Goal: Check status: Check status

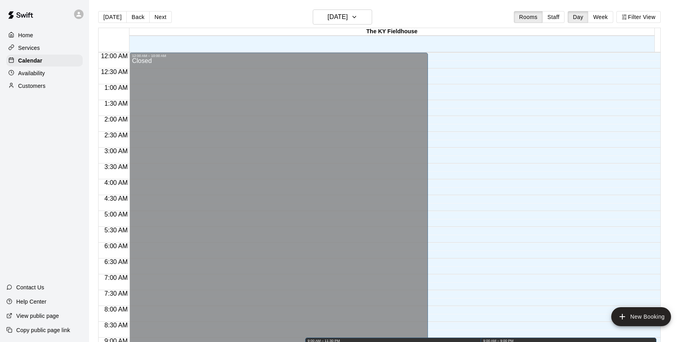
scroll to position [265, 0]
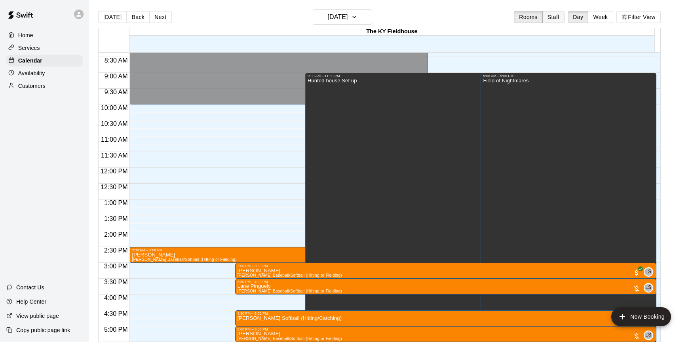
click at [557, 15] on button "Staff" at bounding box center [553, 17] width 23 height 12
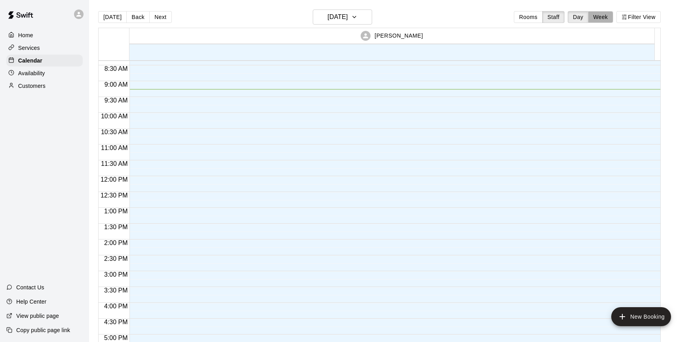
click at [607, 19] on button "Week" at bounding box center [600, 17] width 25 height 12
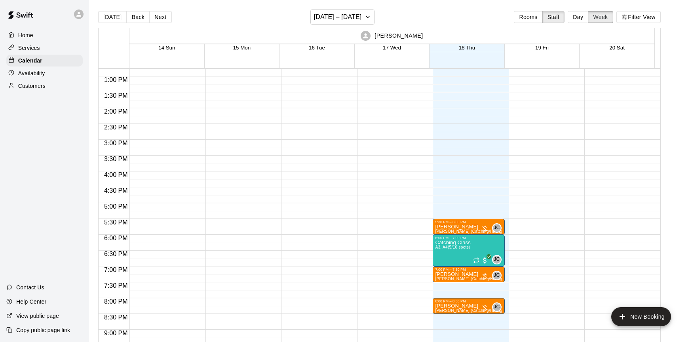
scroll to position [399, 0]
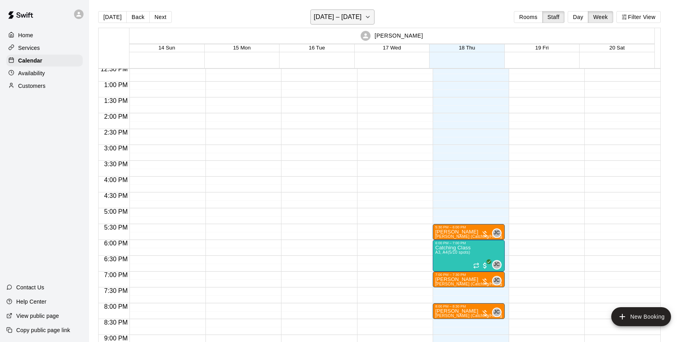
click at [362, 18] on h6 "[DATE] – [DATE]" at bounding box center [338, 16] width 48 height 11
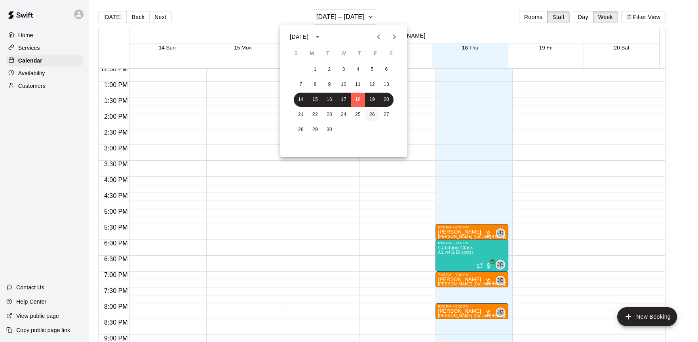
click at [370, 111] on button "26" at bounding box center [372, 115] width 14 height 14
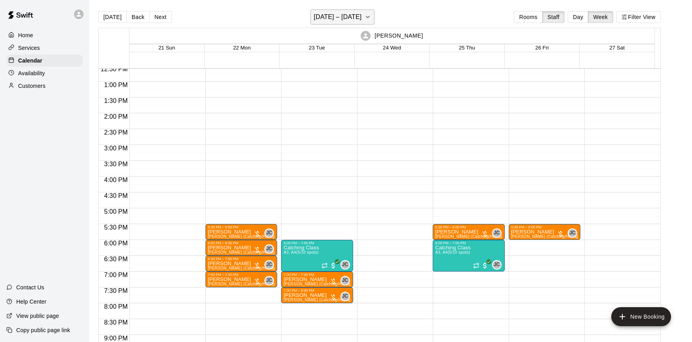
click at [355, 20] on h6 "[DATE] – [DATE]" at bounding box center [338, 16] width 48 height 11
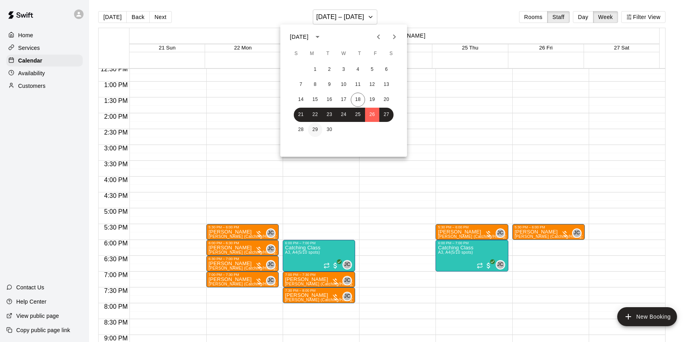
click at [310, 132] on button "29" at bounding box center [315, 130] width 14 height 14
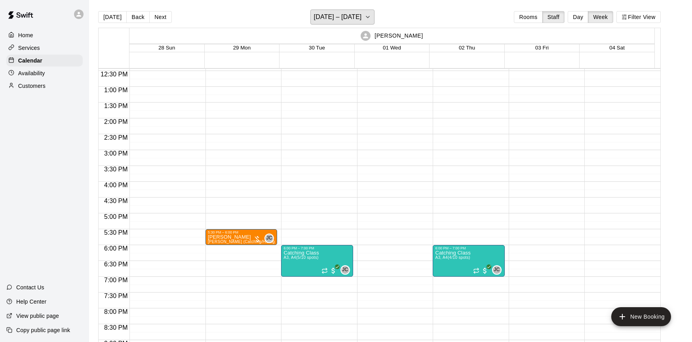
scroll to position [241, 0]
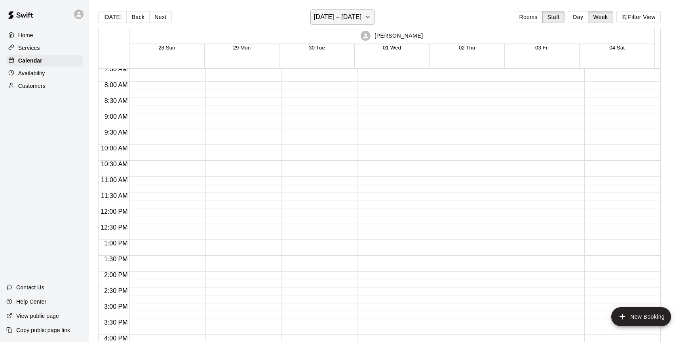
click at [350, 24] on button "[DATE] – [DATE]" at bounding box center [342, 16] width 65 height 15
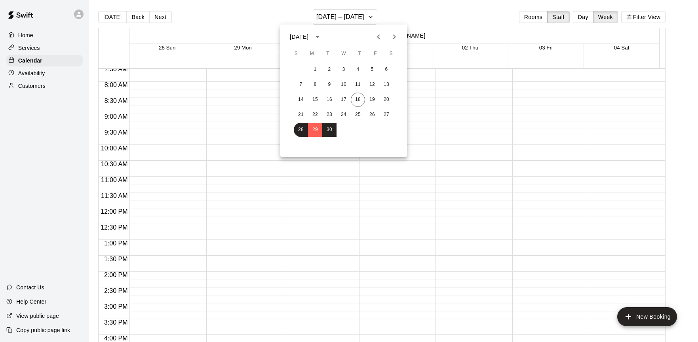
click at [394, 39] on icon "Next month" at bounding box center [393, 36] width 9 height 9
click at [353, 84] on button "9" at bounding box center [358, 85] width 14 height 14
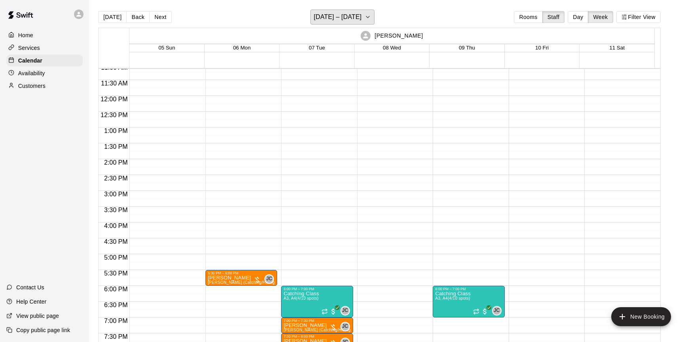
scroll to position [399, 0]
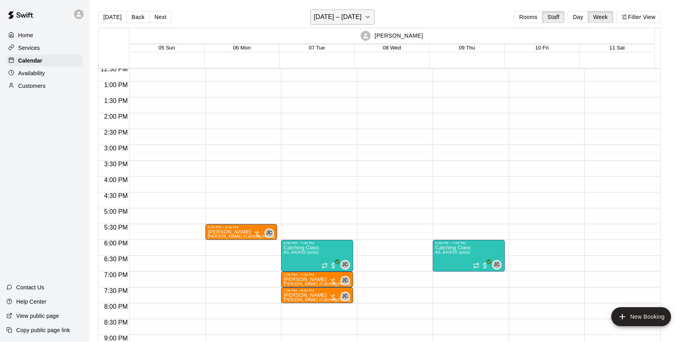
click at [347, 15] on h6 "[DATE] – [DATE]" at bounding box center [338, 16] width 48 height 11
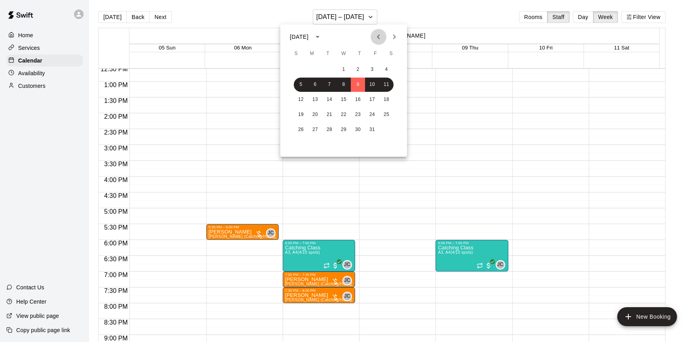
click at [381, 35] on icon "Previous month" at bounding box center [378, 36] width 9 height 9
click at [395, 40] on icon "Next month" at bounding box center [393, 36] width 9 height 9
click at [336, 97] on div "14 15 16 17 18 19 20" at bounding box center [343, 100] width 127 height 14
click at [338, 98] on button "17" at bounding box center [343, 100] width 14 height 14
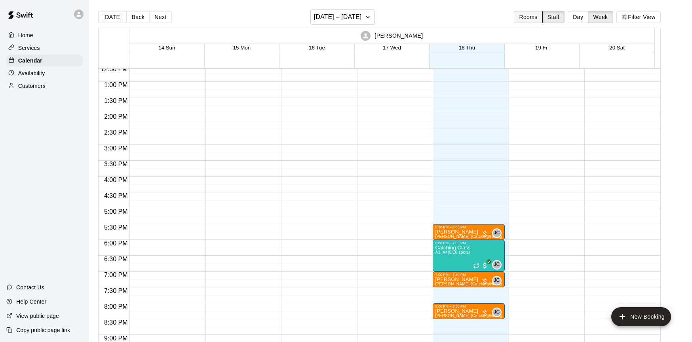
click at [523, 26] on div "[DATE] Back Next [DATE] – [DATE] Rooms Staff Day Week Filter View" at bounding box center [379, 18] width 562 height 18
click at [526, 21] on button "Rooms" at bounding box center [528, 17] width 28 height 12
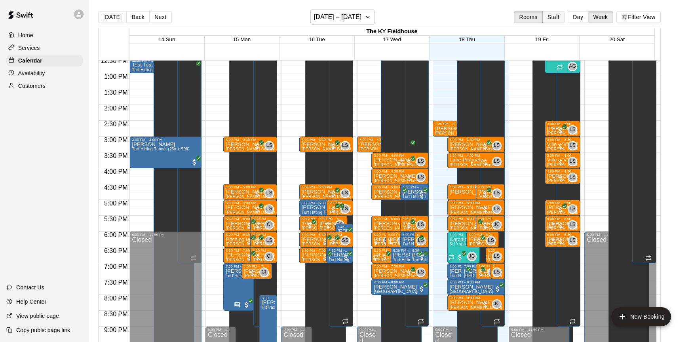
click at [565, 19] on button "Staff" at bounding box center [553, 17] width 23 height 12
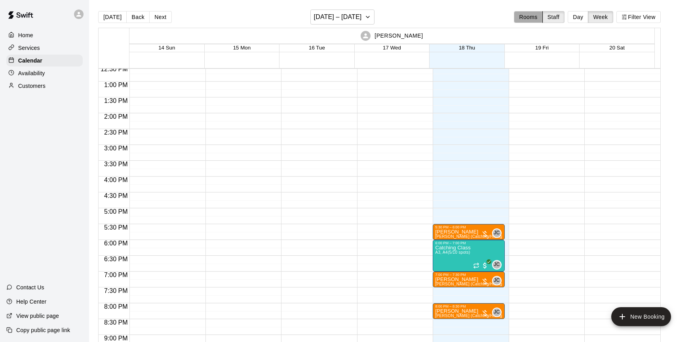
click at [536, 14] on button "Rooms" at bounding box center [528, 17] width 28 height 12
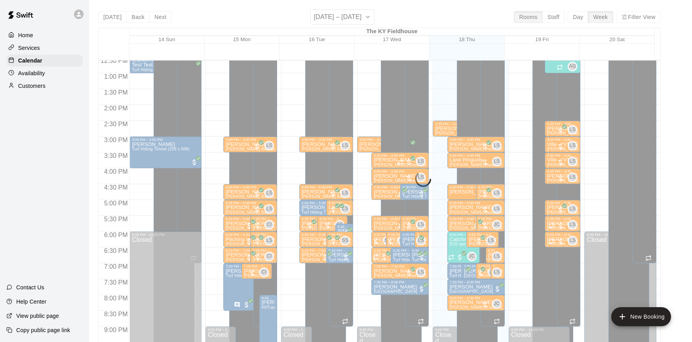
click at [584, 15] on div "[DATE] Back Next [DATE] – [DATE] Rooms Staff Day Week Filter View [GEOGRAPHIC_D…" at bounding box center [379, 180] width 562 height 342
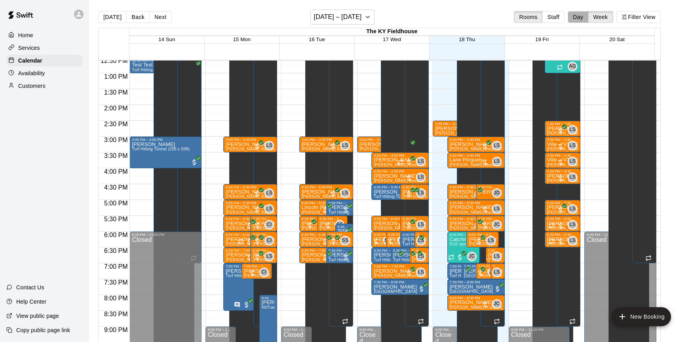
click at [583, 17] on button "Day" at bounding box center [578, 17] width 21 height 12
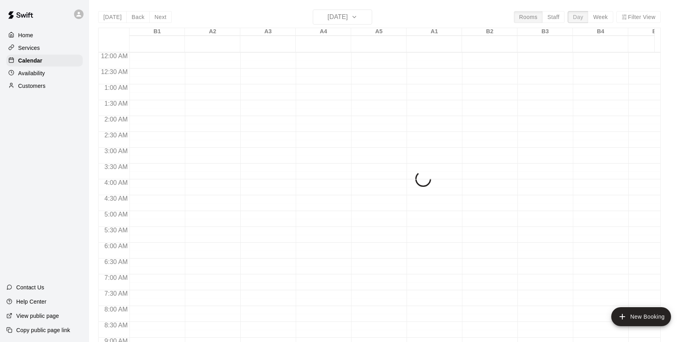
scroll to position [297, 0]
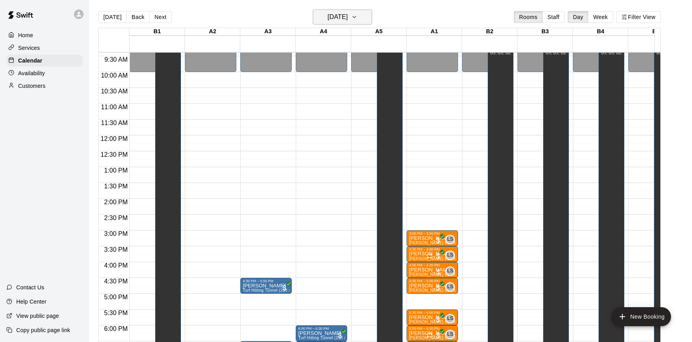
click at [357, 16] on icon "button" at bounding box center [354, 16] width 6 height 9
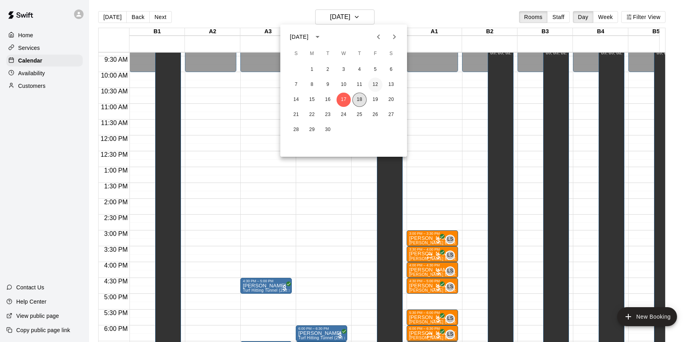
click at [362, 103] on button "18" at bounding box center [359, 100] width 14 height 14
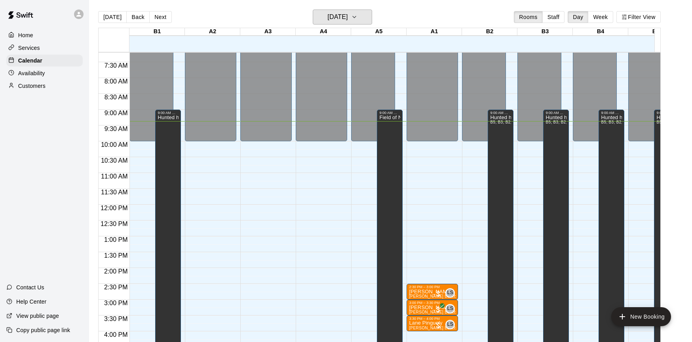
scroll to position [218, 0]
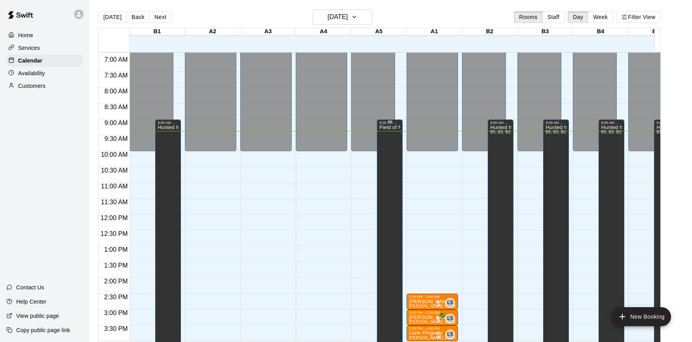
click at [394, 135] on div "Field of Nightmares" at bounding box center [389, 296] width 21 height 342
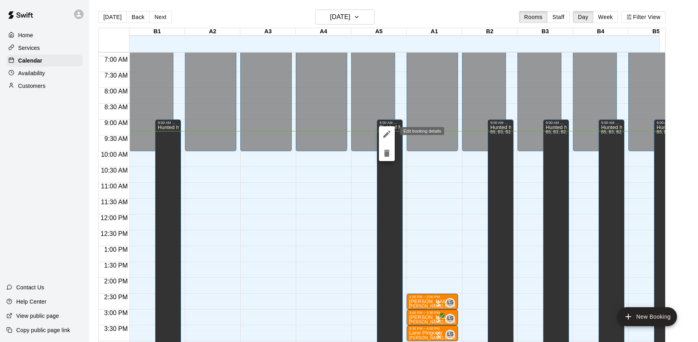
click at [426, 129] on div "Edit booking details" at bounding box center [422, 131] width 44 height 8
click at [437, 97] on div at bounding box center [349, 171] width 698 height 342
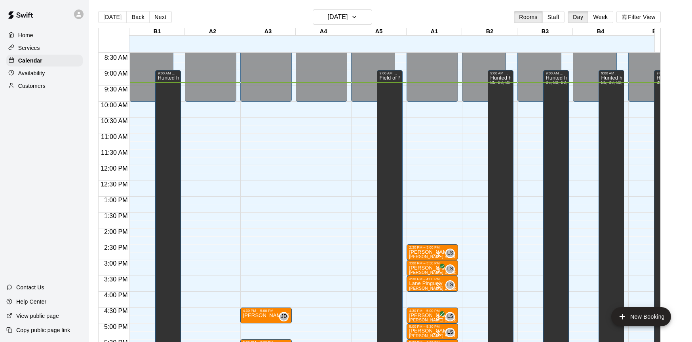
scroll to position [468, 0]
